Goal: Navigation & Orientation: Find specific page/section

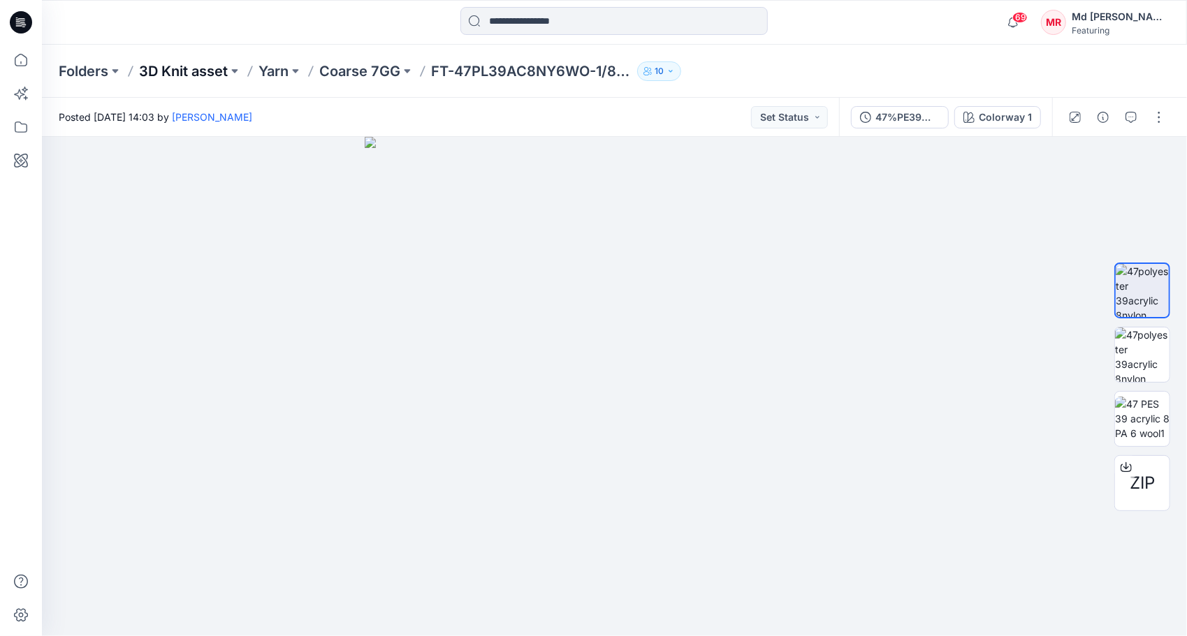
click at [208, 73] on p "3D Knit asset" at bounding box center [183, 71] width 89 height 20
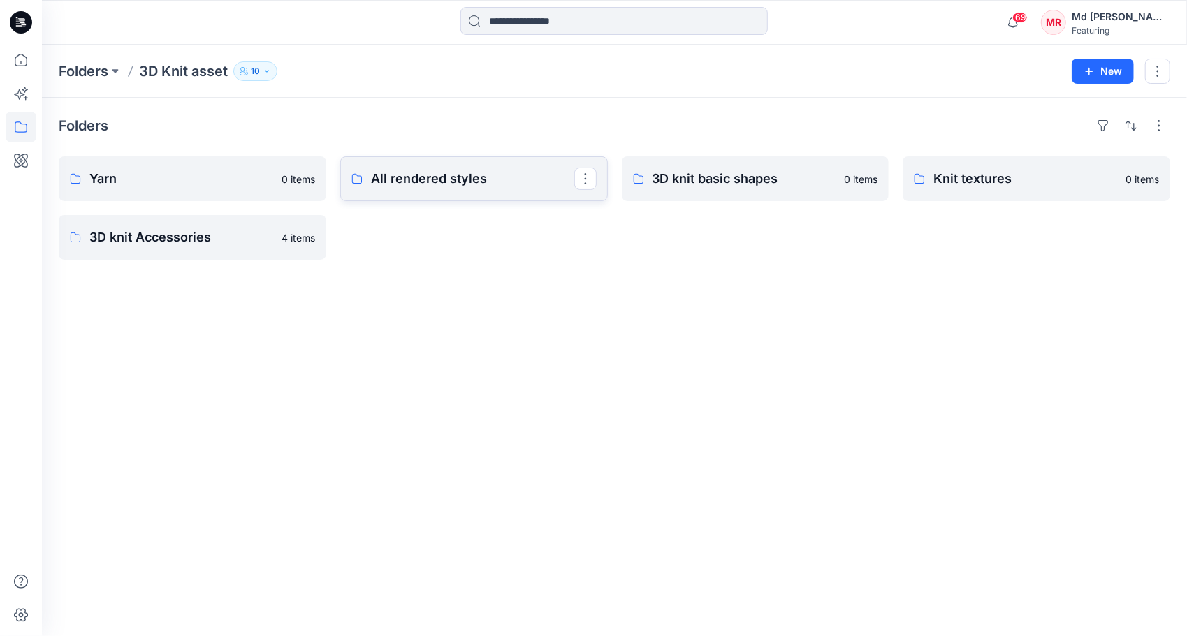
click at [429, 180] on p "All rendered styles" at bounding box center [472, 179] width 203 height 20
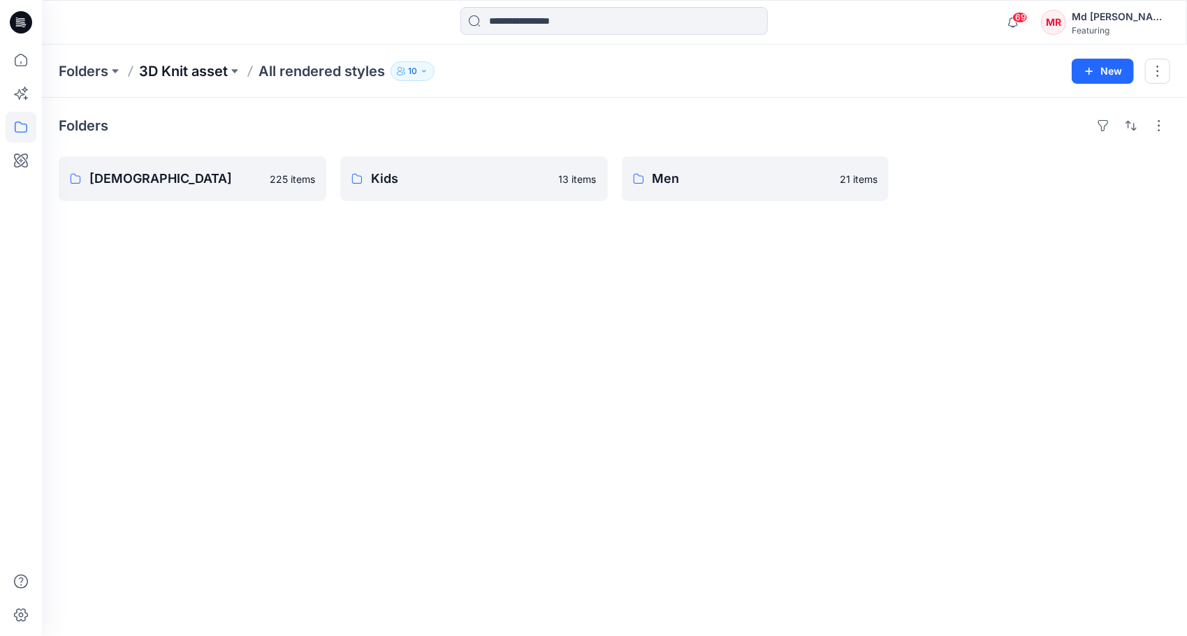
click at [210, 71] on p "3D Knit asset" at bounding box center [183, 71] width 89 height 20
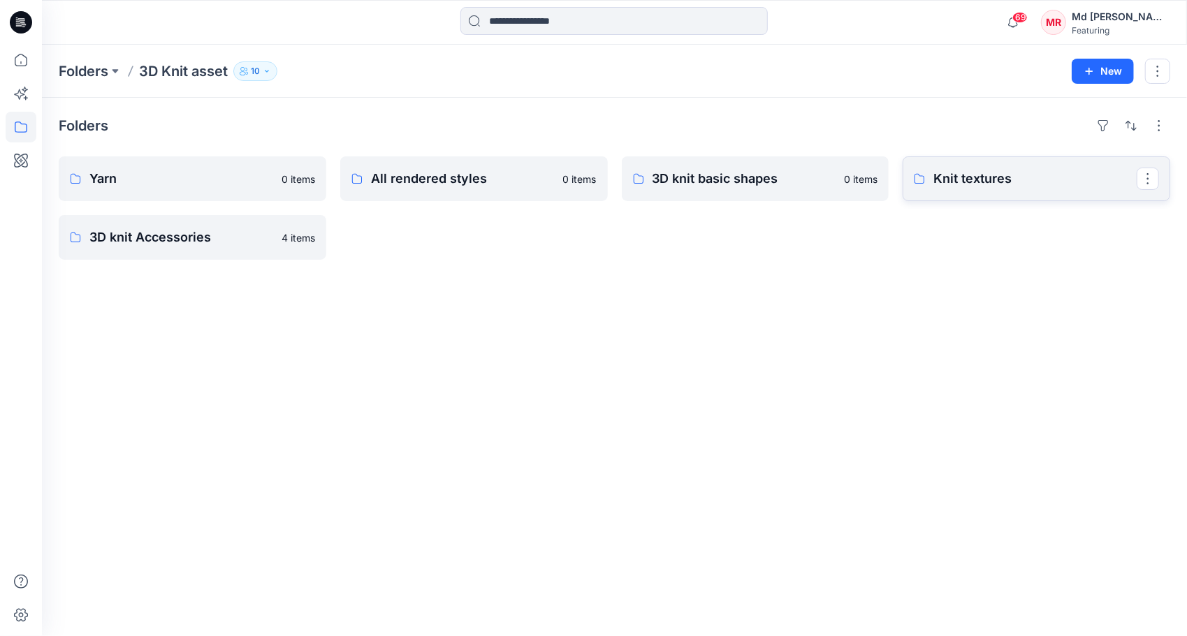
click at [948, 177] on p "Knit textures" at bounding box center [1034, 179] width 203 height 20
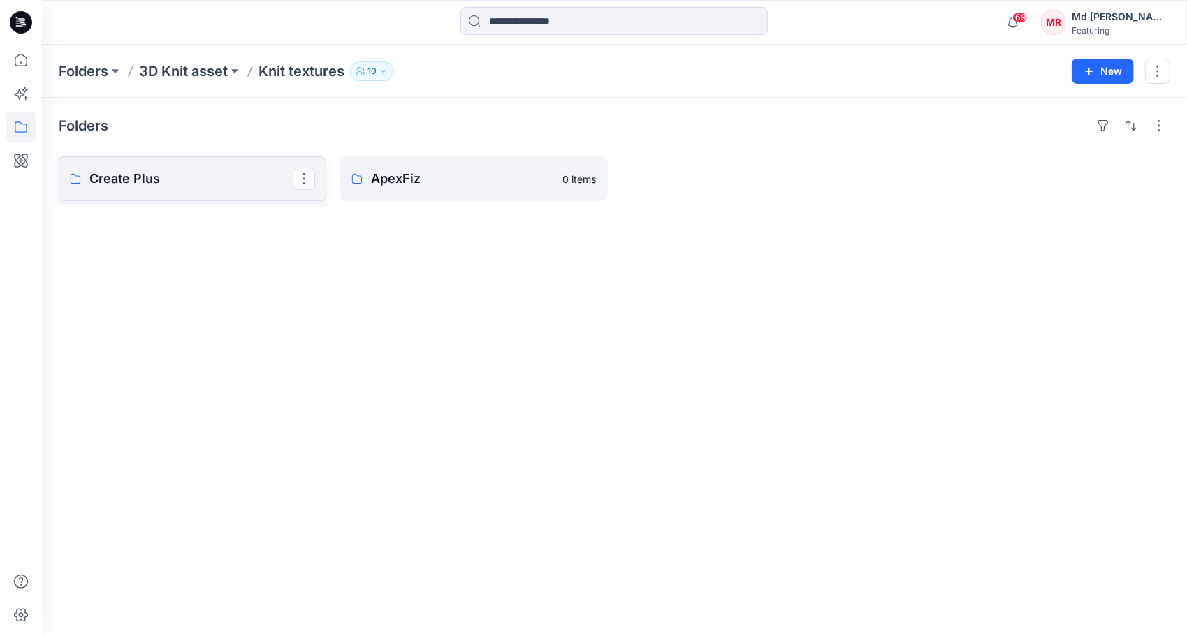
click at [210, 164] on link "Create Plus" at bounding box center [192, 178] width 267 height 45
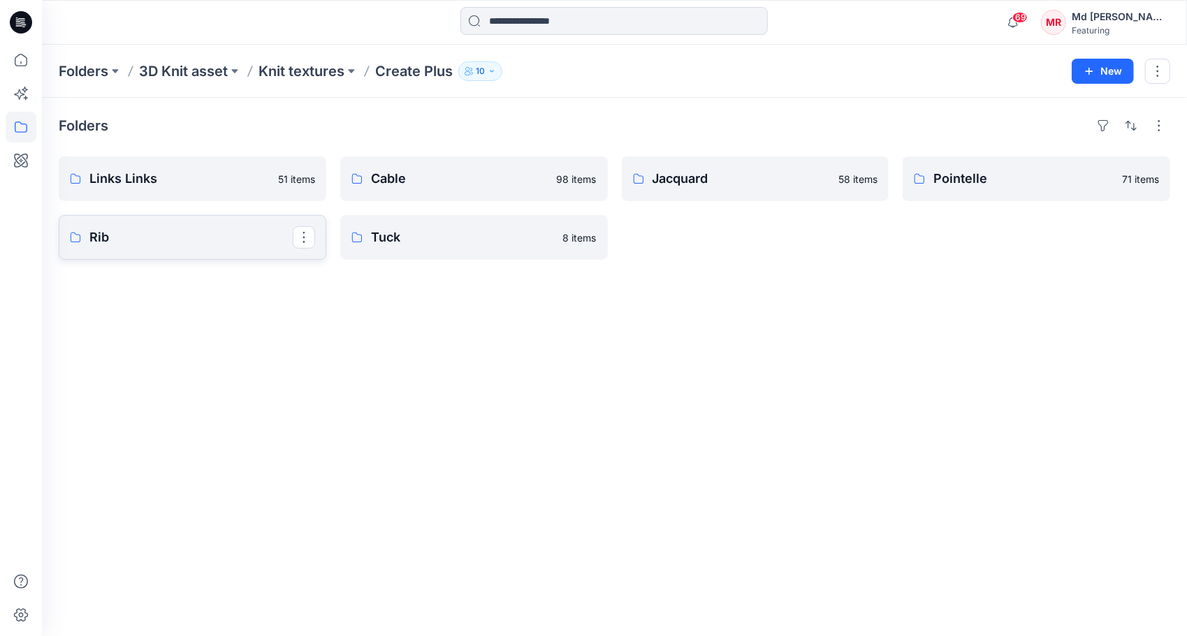
click at [170, 238] on p "Rib" at bounding box center [190, 238] width 203 height 20
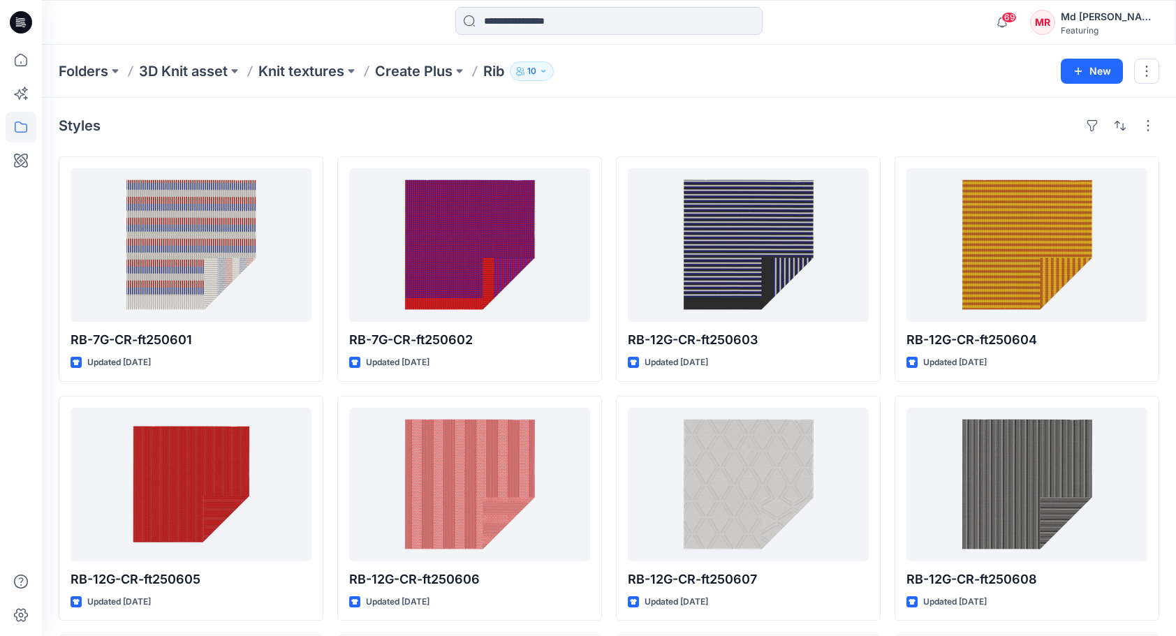
drag, startPoint x: 1170, startPoint y: 298, endPoint x: 1184, endPoint y: 379, distance: 82.9
click at [1176, 379] on html "69 Notifications [PERSON_NAME] changed the status of Style-24 to Rejected ` Vie…" at bounding box center [588, 463] width 1176 height 927
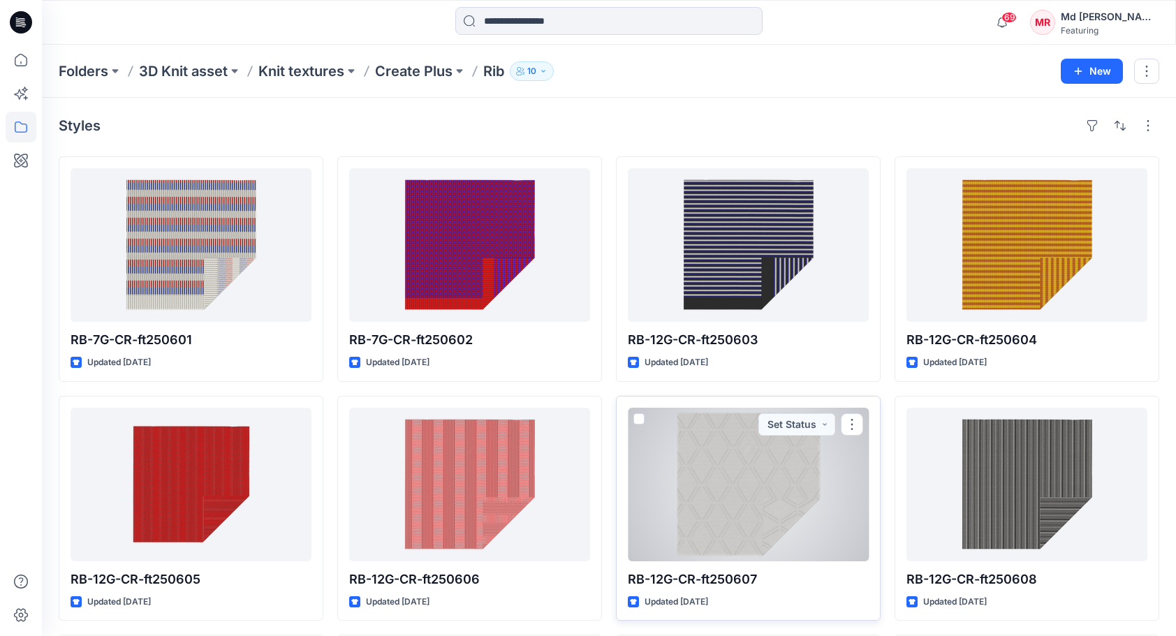
click at [796, 413] on button "Set Status" at bounding box center [796, 424] width 77 height 22
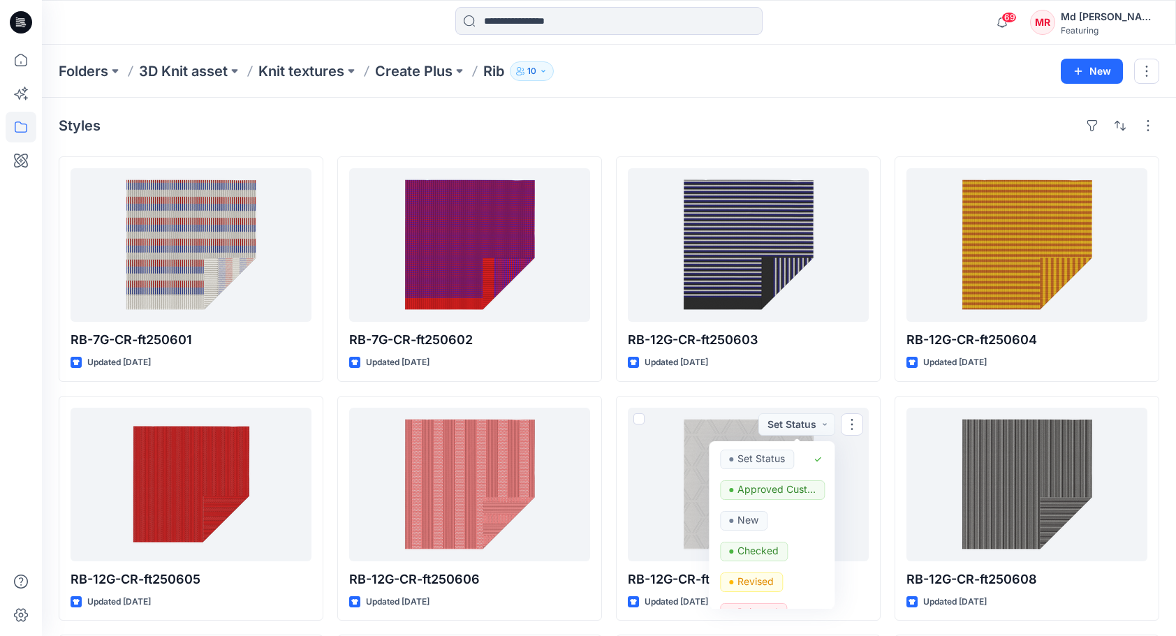
click at [1170, 362] on div "Styles RB-7G-CR-ft250601 Updated [DATE] RB-12G-CR-ft250605 Updated [DATE] RB-12…" at bounding box center [609, 513] width 1134 height 830
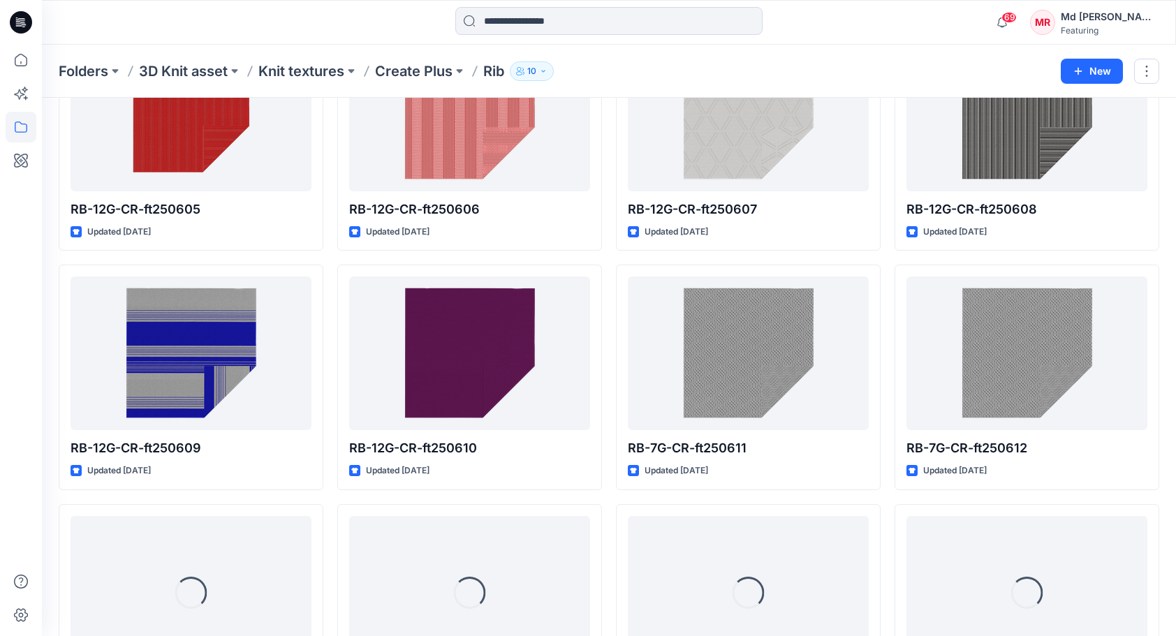
scroll to position [477, 0]
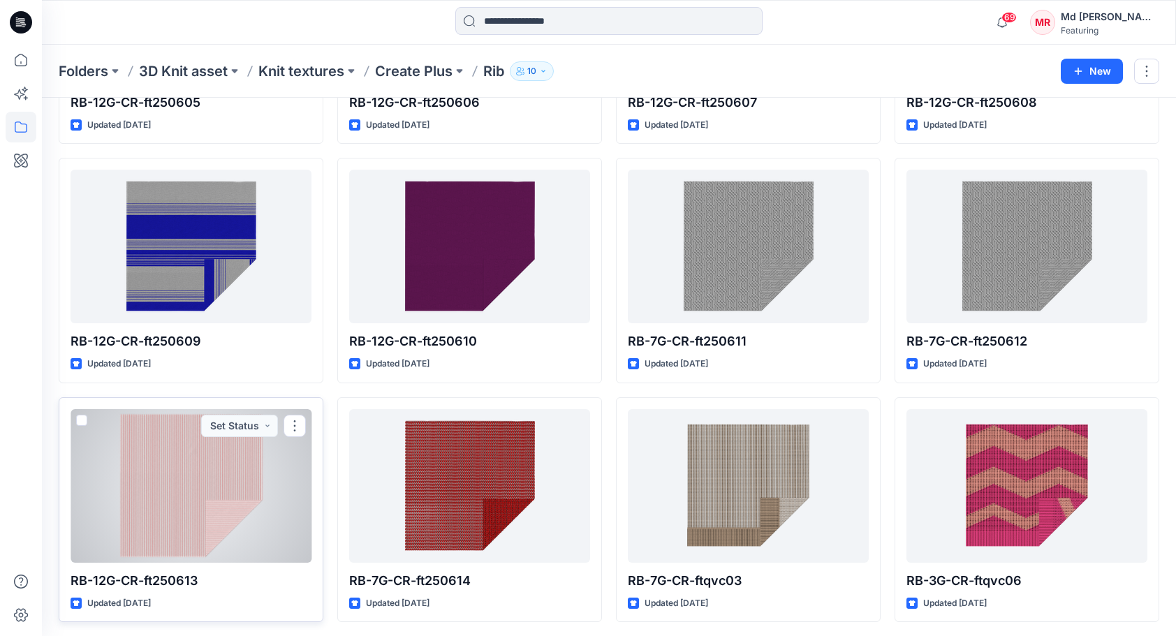
click at [187, 485] on div at bounding box center [191, 486] width 241 height 154
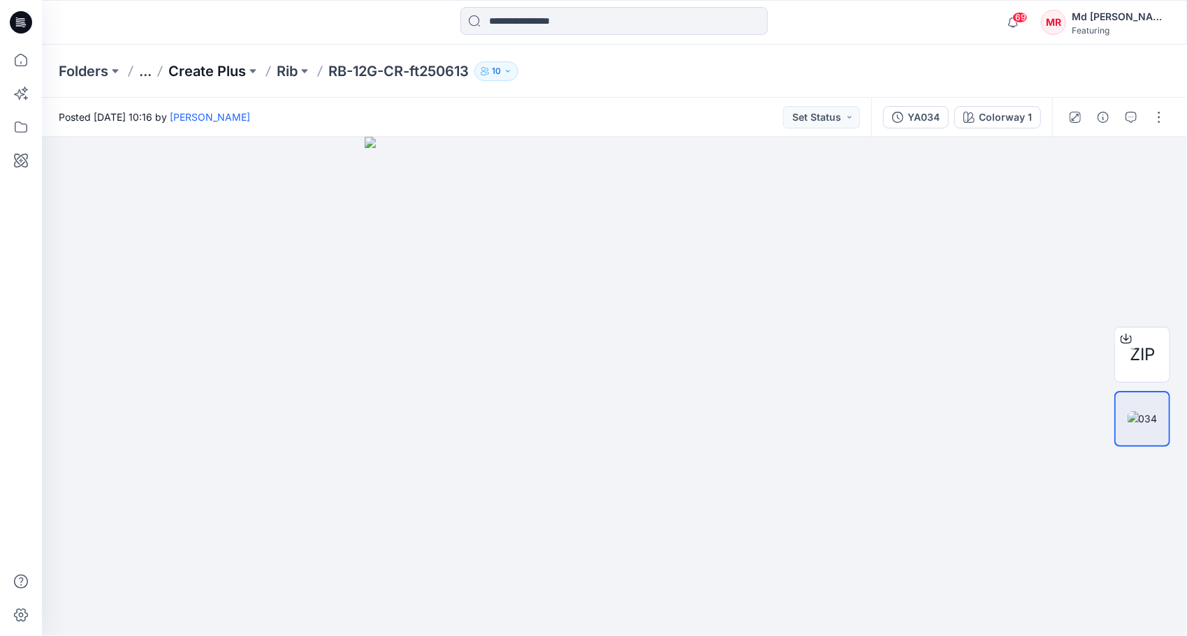
click at [205, 75] on p "Create Plus" at bounding box center [207, 71] width 78 height 20
